Goal: Navigation & Orientation: Find specific page/section

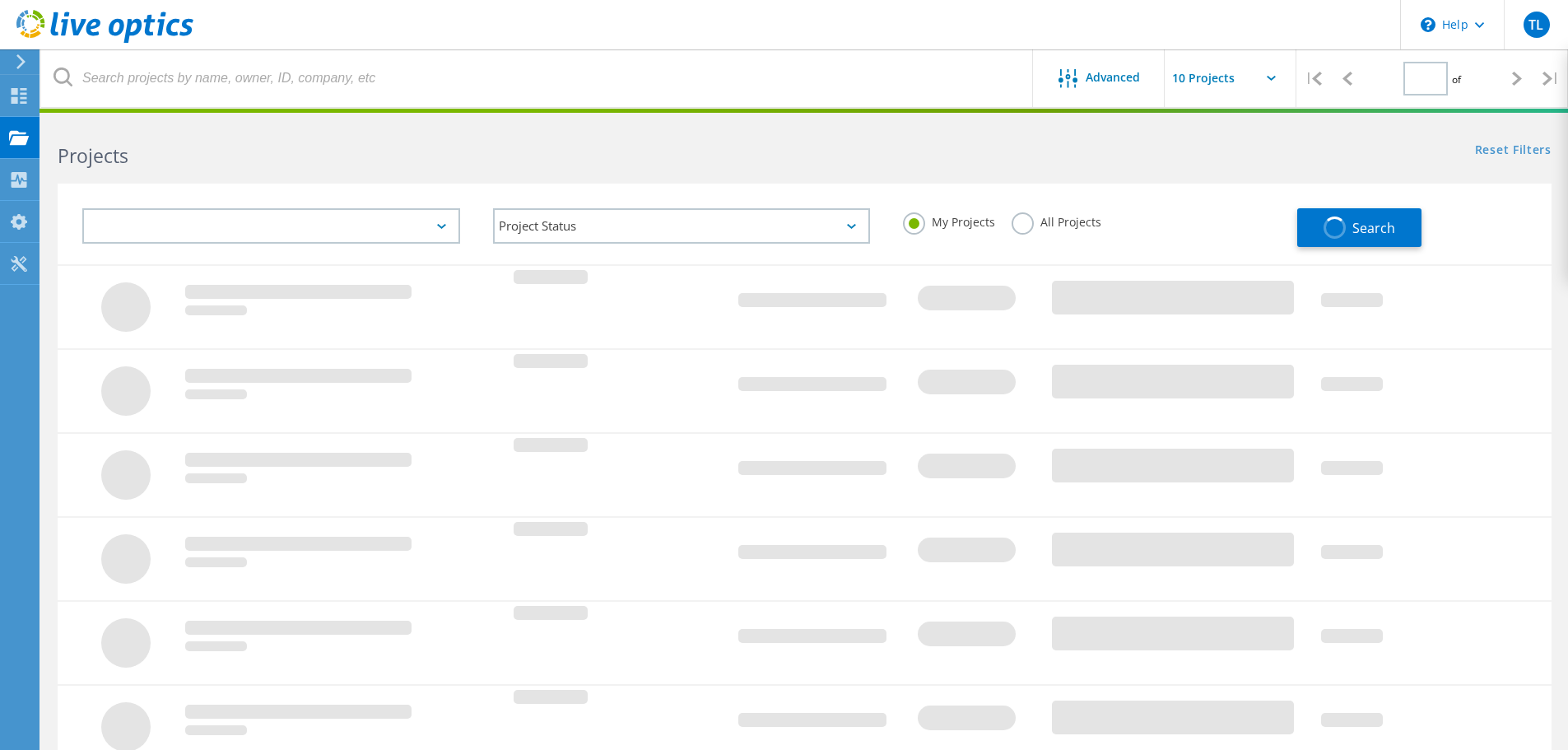
type input "1"
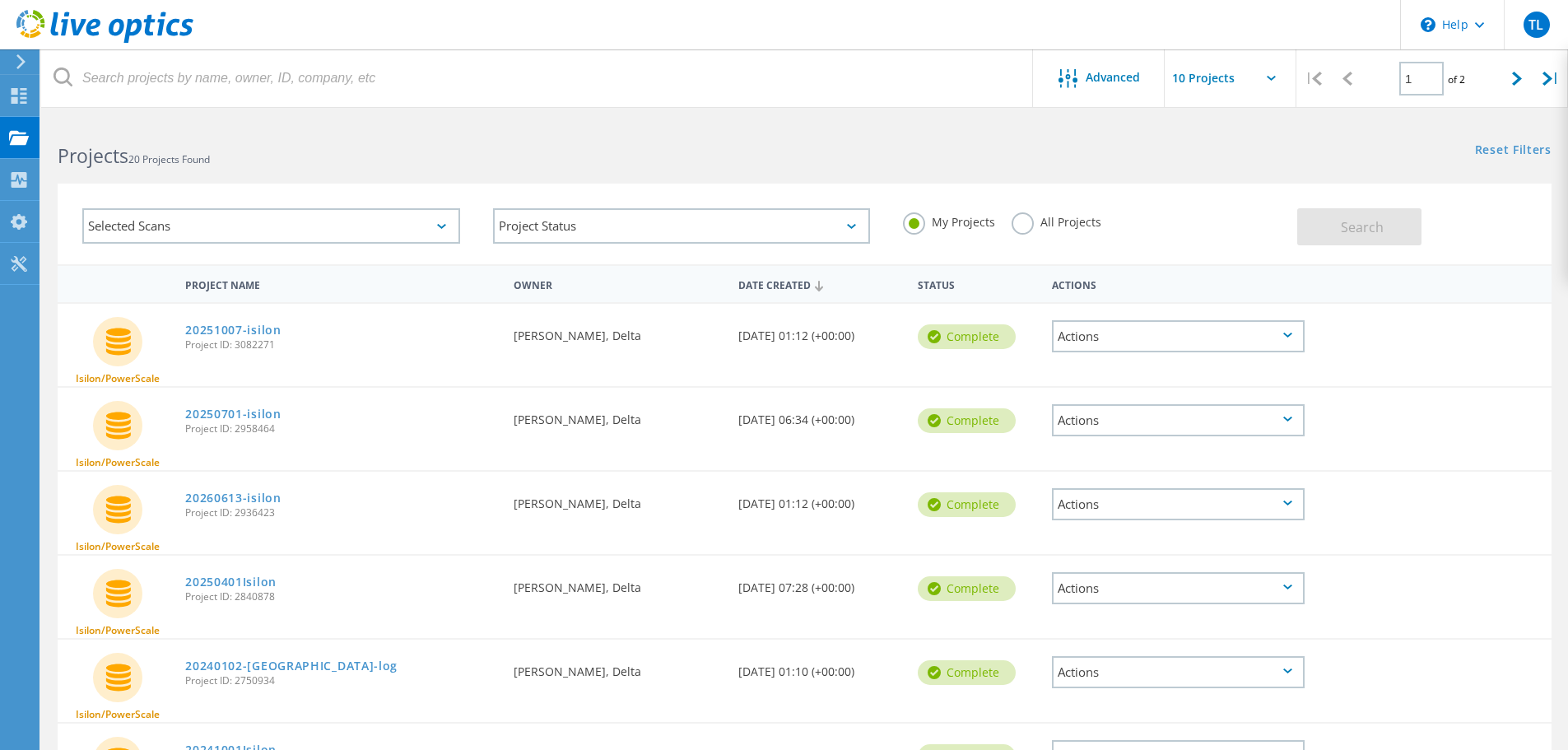
click at [19, 48] on div at bounding box center [97, 25] width 193 height 49
click at [23, 61] on use at bounding box center [21, 61] width 9 height 15
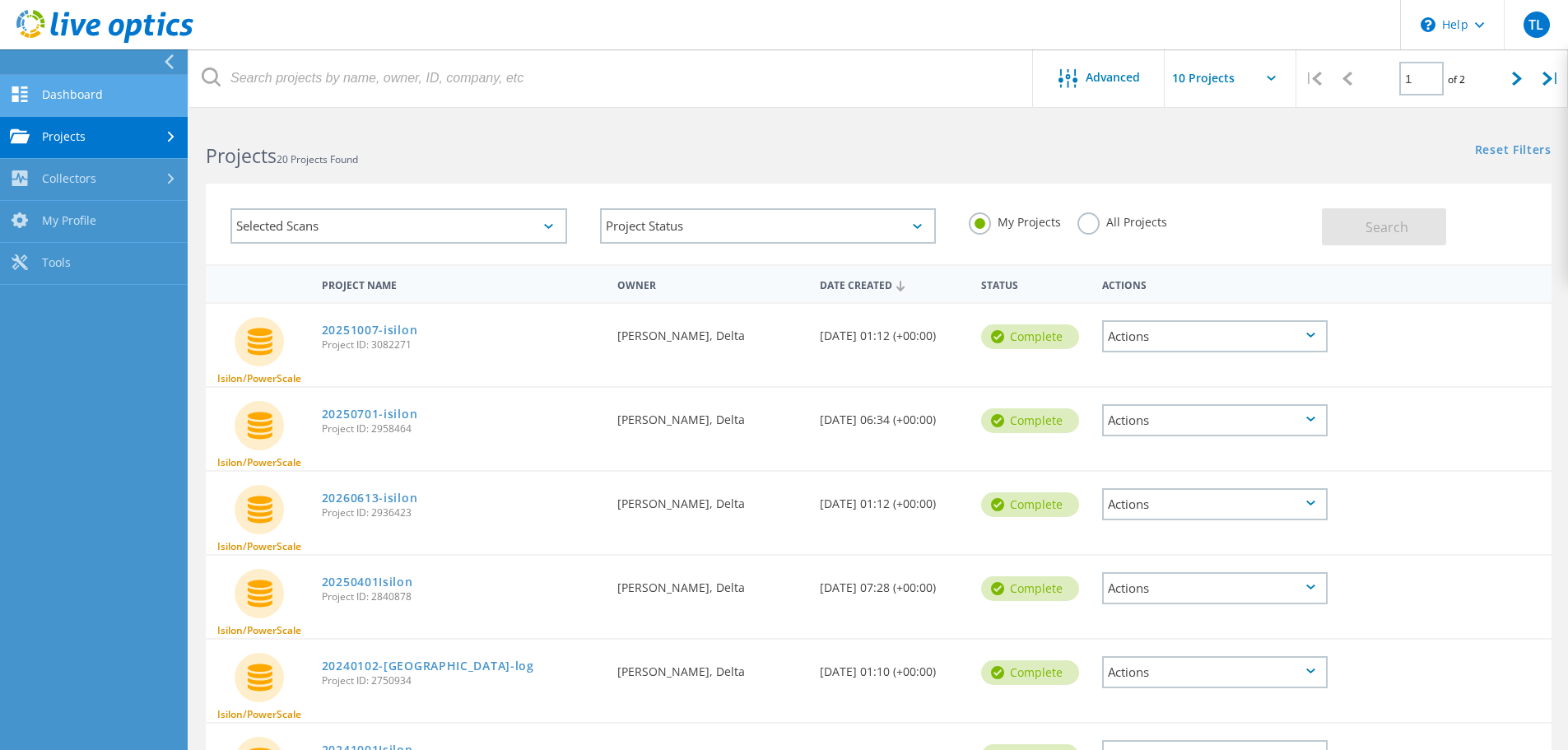
click at [98, 93] on link "Dashboard" at bounding box center [94, 96] width 188 height 42
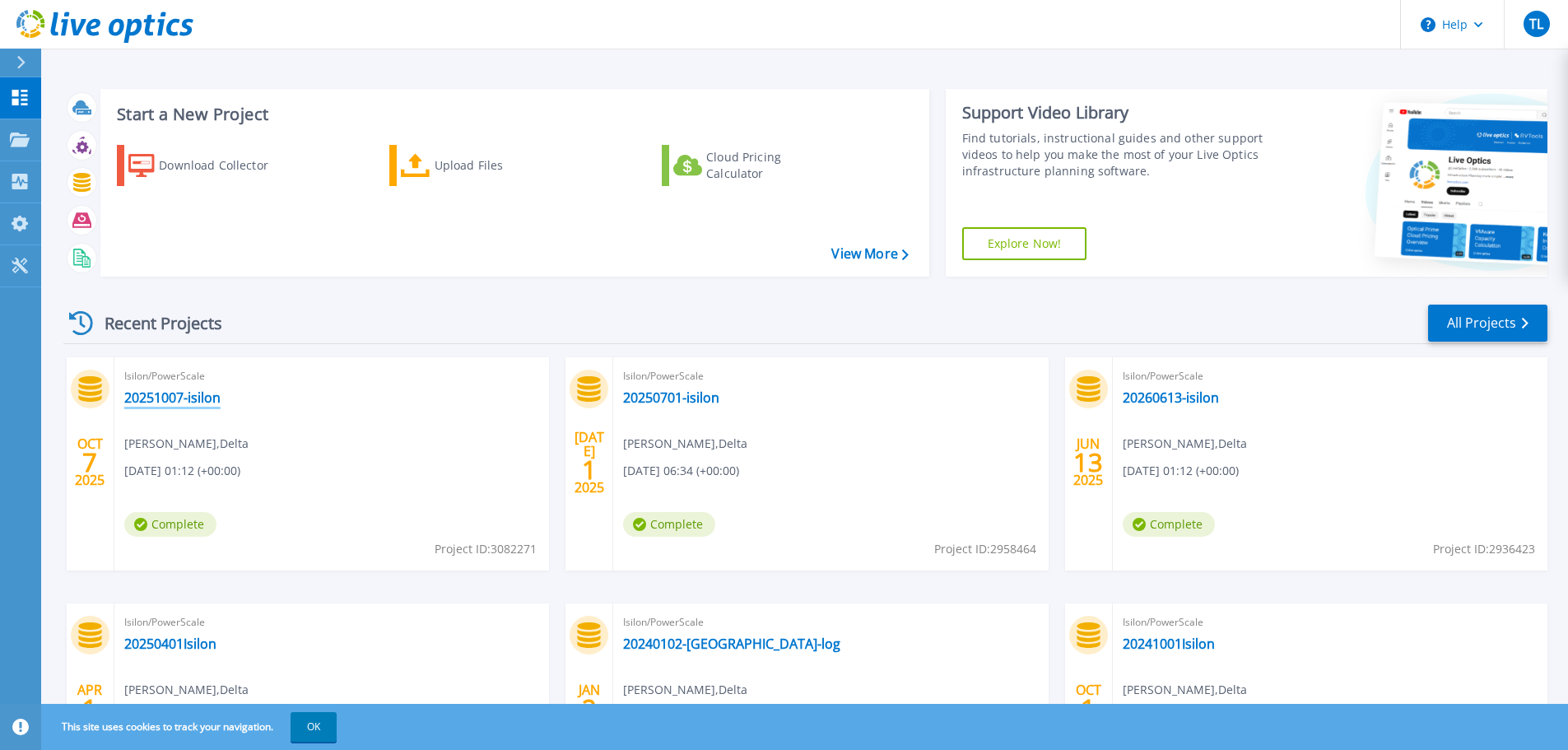
click at [172, 400] on link "20251007-isilon" at bounding box center [173, 397] width 97 height 17
